Goal: Task Accomplishment & Management: Manage account settings

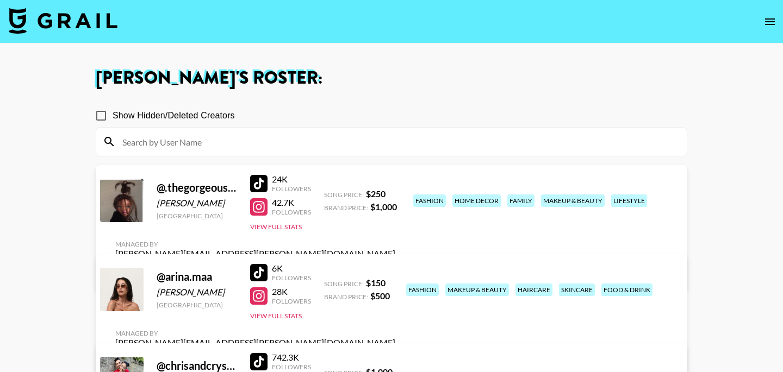
scroll to position [208, 0]
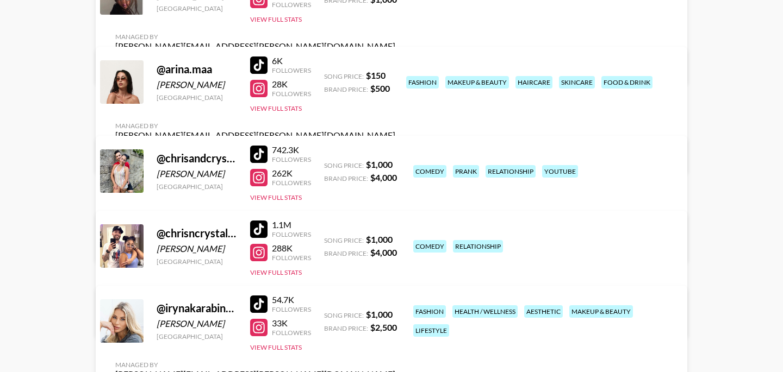
click at [261, 97] on div at bounding box center [258, 88] width 17 height 17
click at [395, 149] on link "View/Edit Details" at bounding box center [255, 154] width 280 height 11
click at [255, 68] on div at bounding box center [258, 65] width 17 height 17
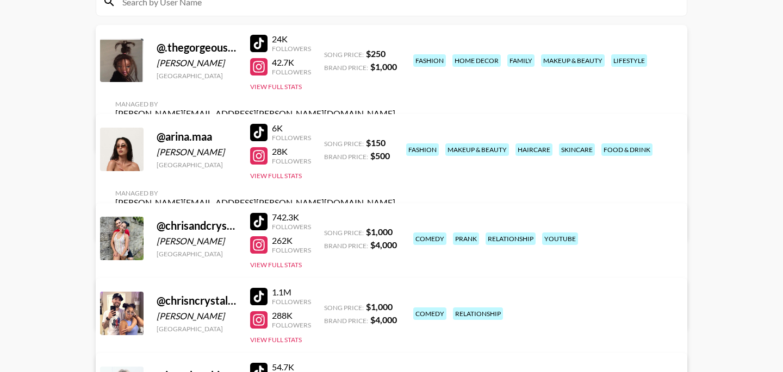
scroll to position [128, 0]
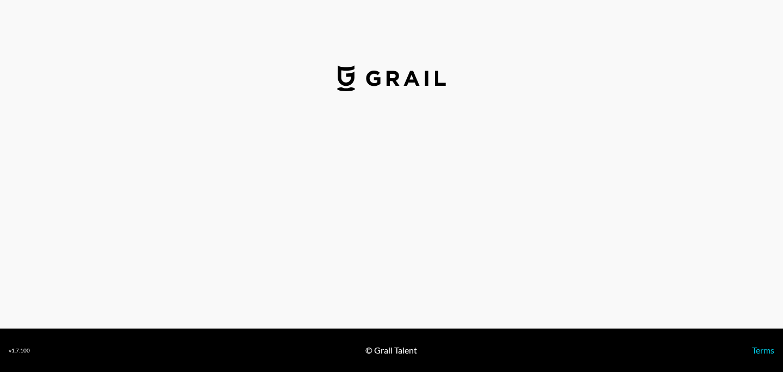
select select "USD"
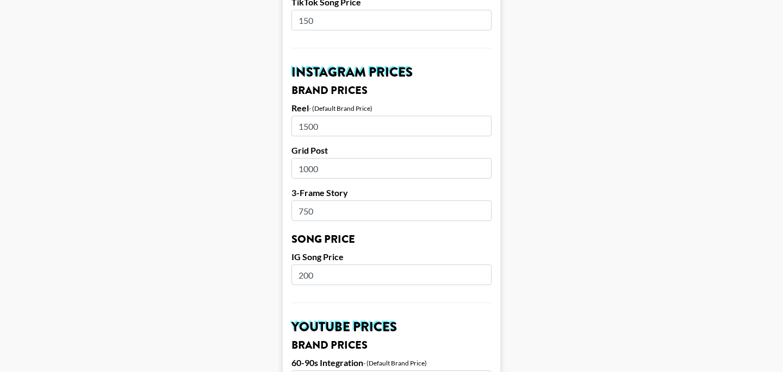
scroll to position [486, 0]
click at [553, 136] on main "Airtable ID: rec8poFG4HF9k6mof Manager(s) [PERSON_NAME][EMAIL_ADDRESS][PERSON_N…" at bounding box center [391, 259] width 765 height 1368
